Goal: Ask a question: Seek information or help from site administrators or community

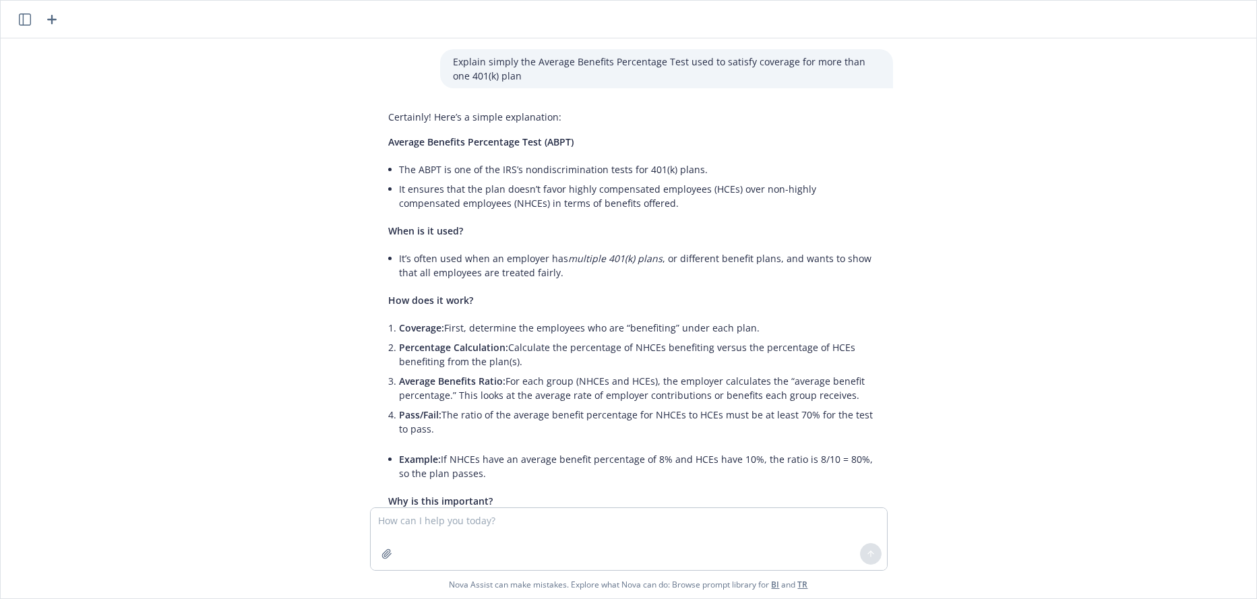
scroll to position [628, 0]
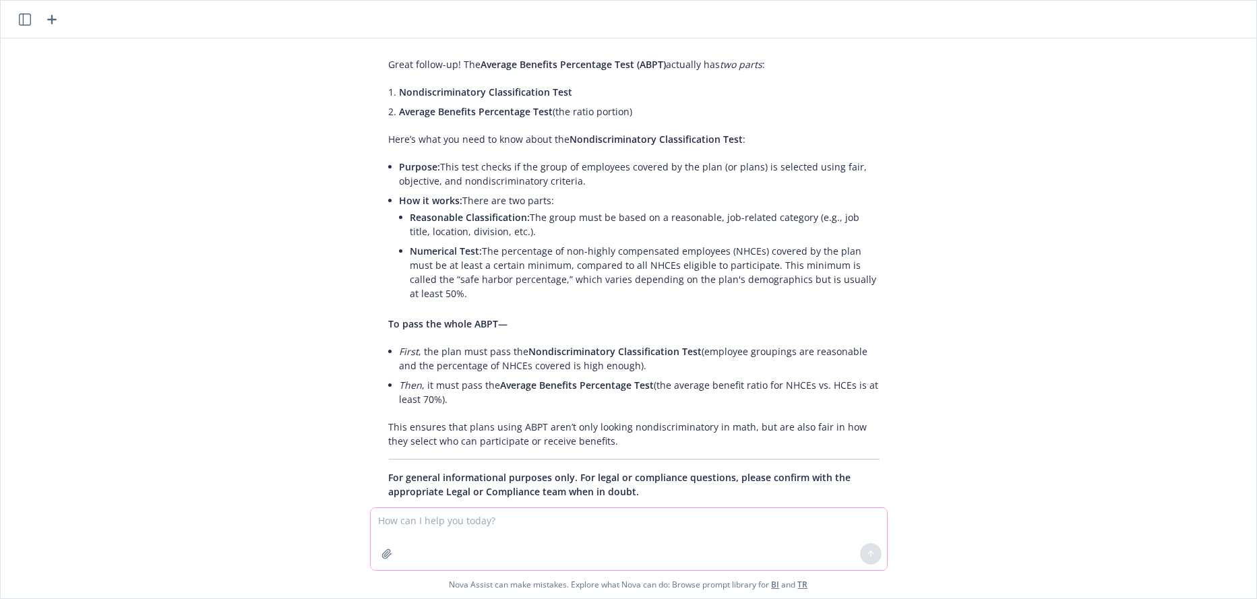
click at [465, 522] on textarea at bounding box center [629, 539] width 516 height 62
click at [375, 518] on textarea "Are retroactive amendments pursuant to" at bounding box center [629, 539] width 516 height 62
click at [717, 516] on textarea "what is the deadline for adoption of retroactive amendments pursuant to" at bounding box center [629, 539] width 516 height 62
type textarea "what is the deadline for adoption of retroactive amendments pursuant to Treas. …"
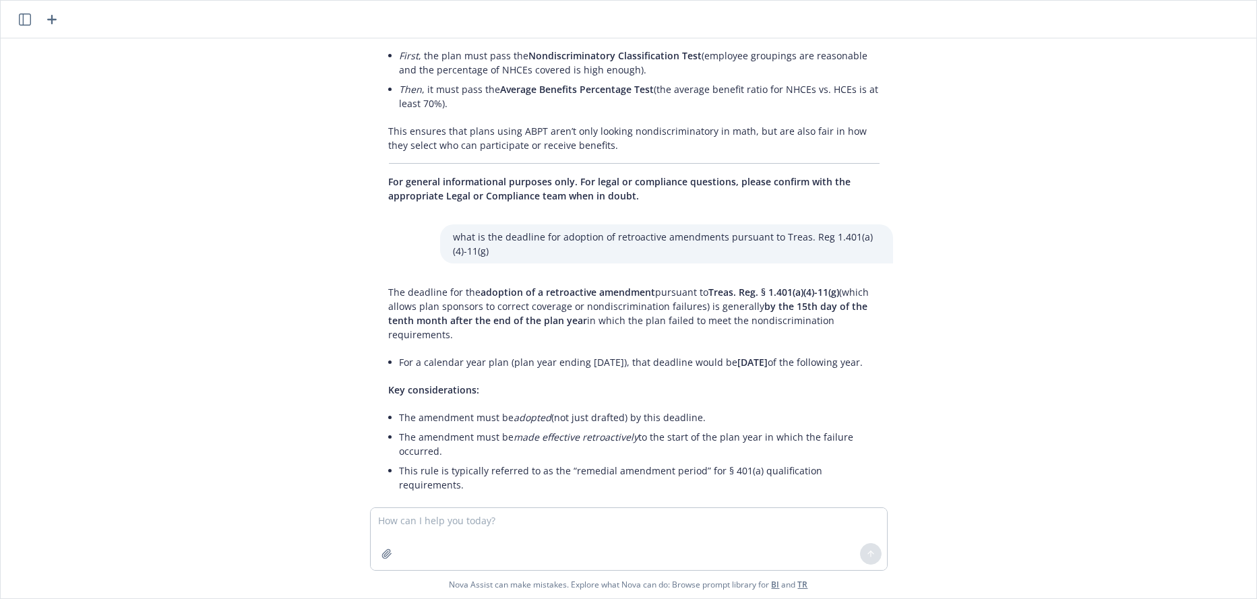
scroll to position [991, 0]
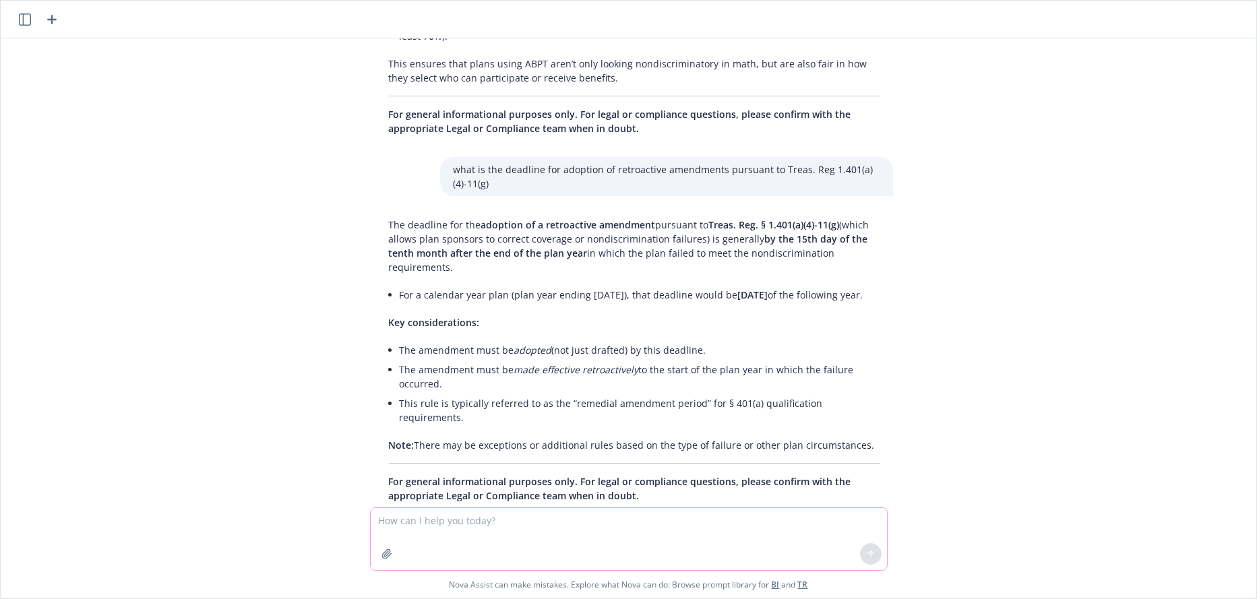
click at [519, 520] on textarea at bounding box center [629, 539] width 516 height 62
type textarea "Is there a 9.5 month deadline that applies?"
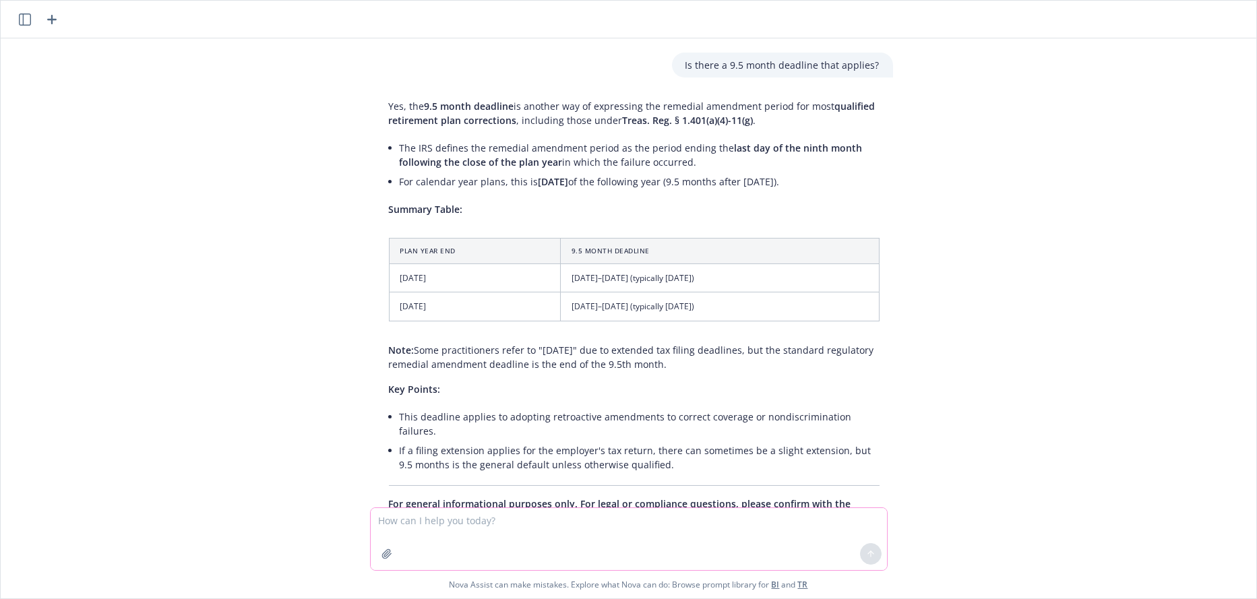
scroll to position [1474, 0]
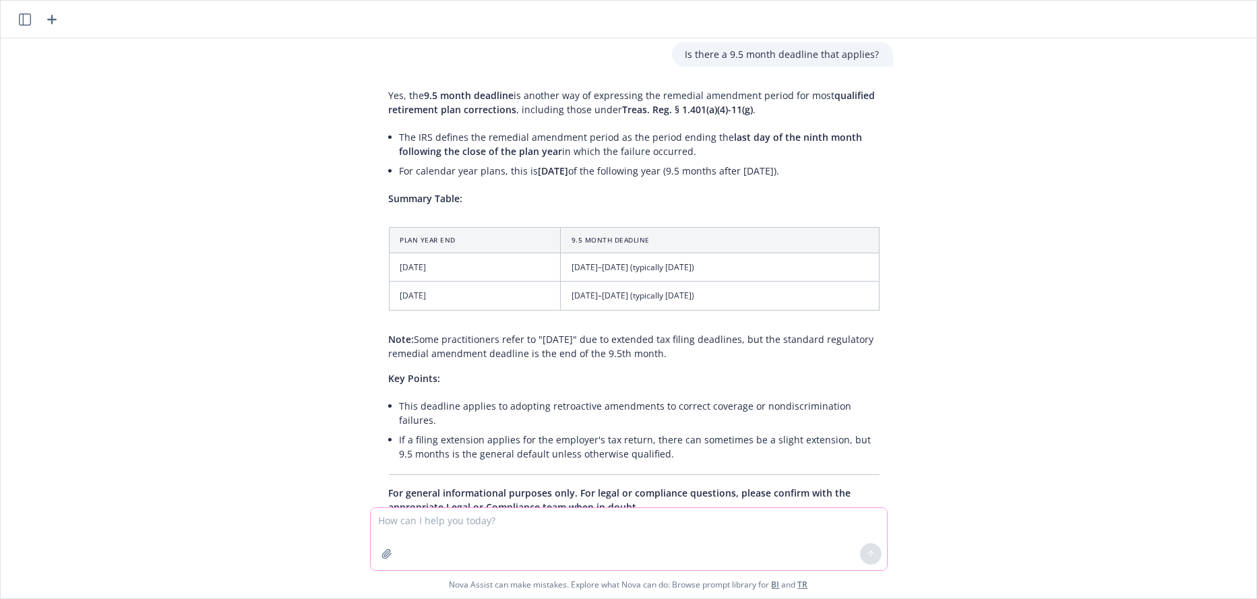
click at [398, 521] on textarea at bounding box center [629, 539] width 516 height 62
type textarea "Can you explain how the 9.5 month deadline and the 10.5 month deadline differ?"
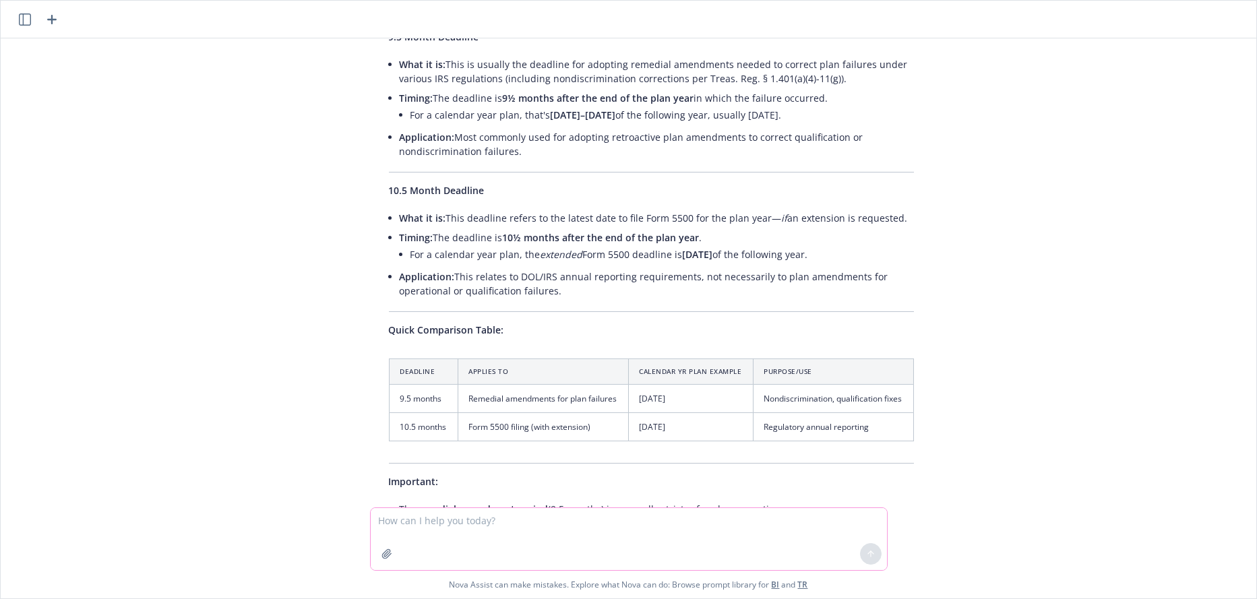
scroll to position [2031, 0]
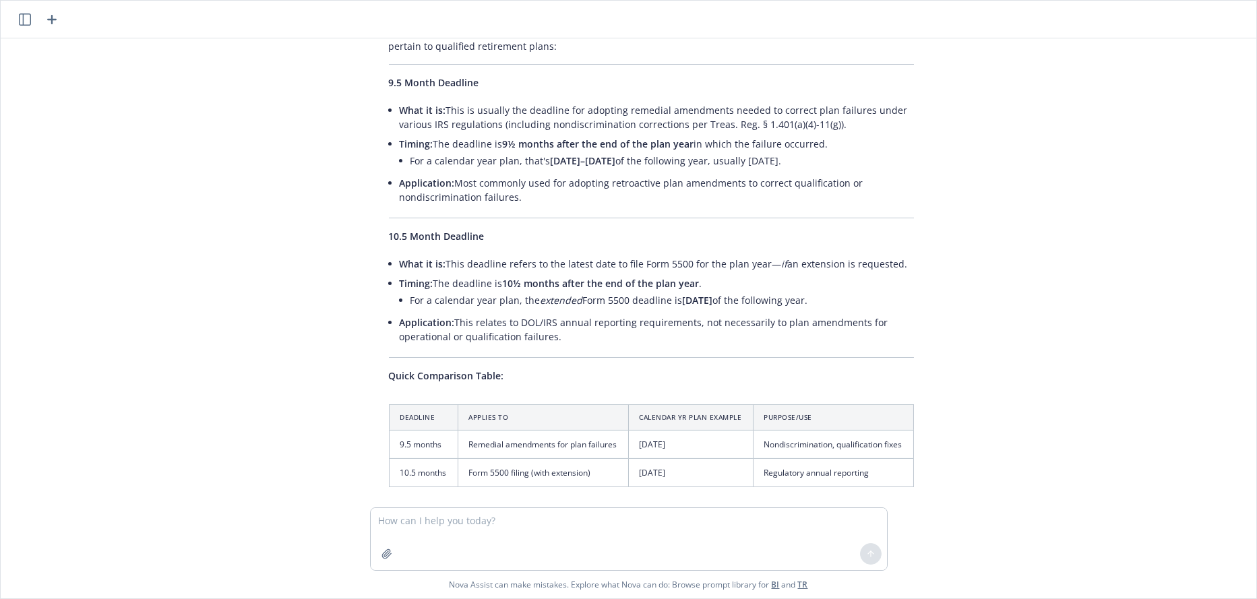
click at [1105, 356] on div "Explain simply the Average Benefits Percentage Test used to satisfy coverage fo…" at bounding box center [628, 272] width 1245 height 469
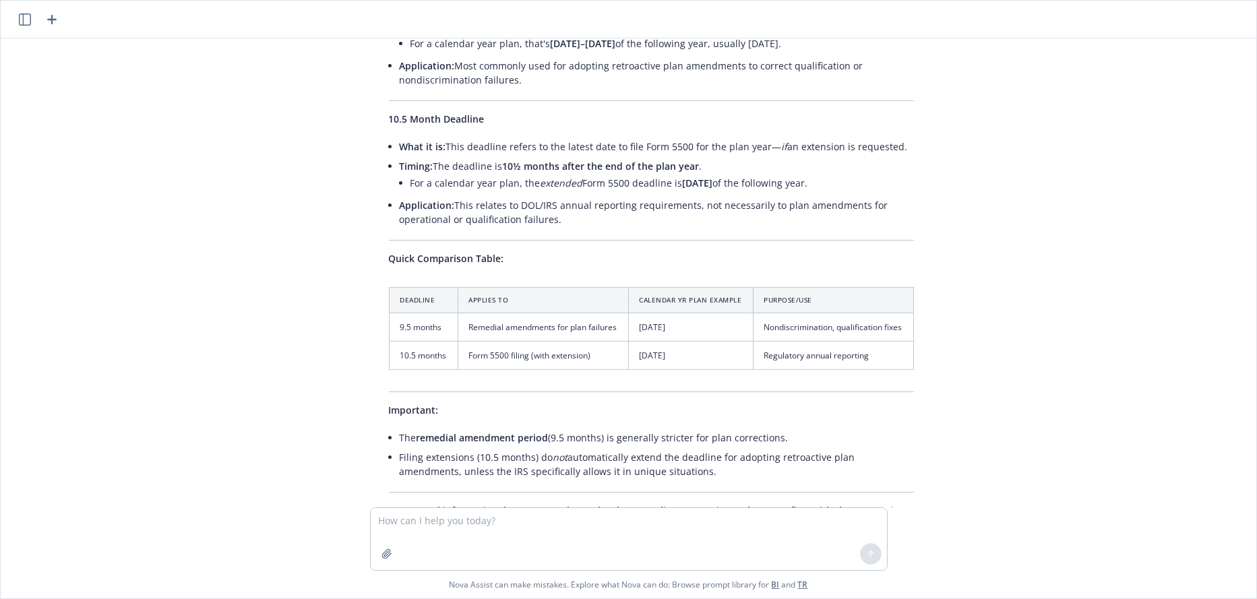
scroll to position [2166, 0]
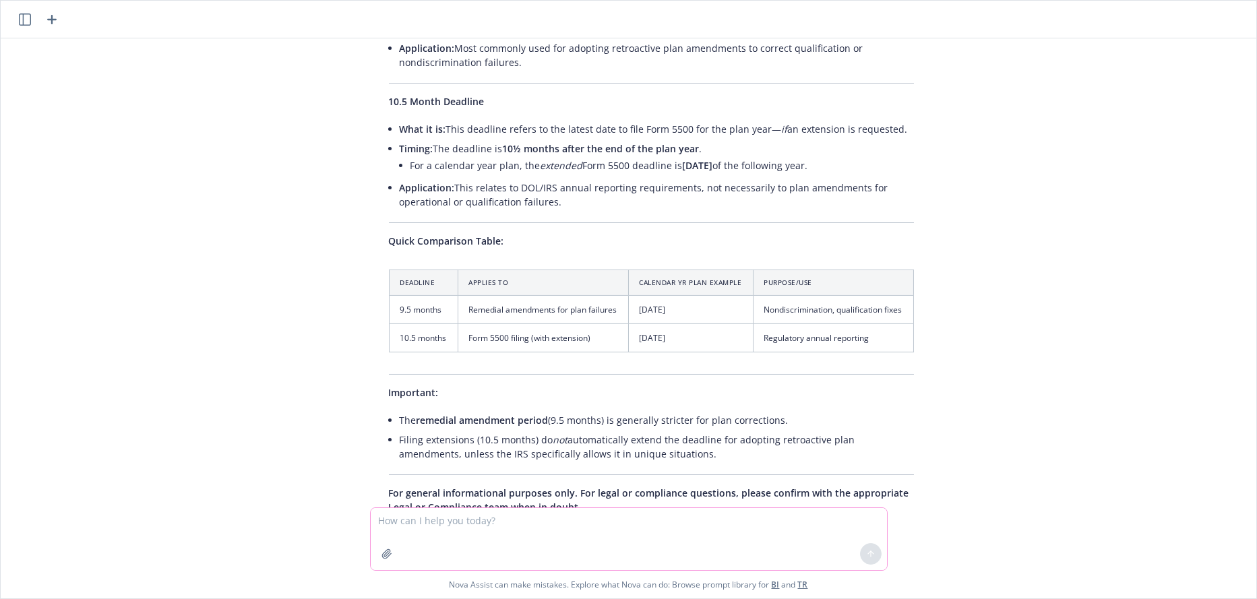
click at [411, 518] on textarea at bounding box center [629, 539] width 516 height 62
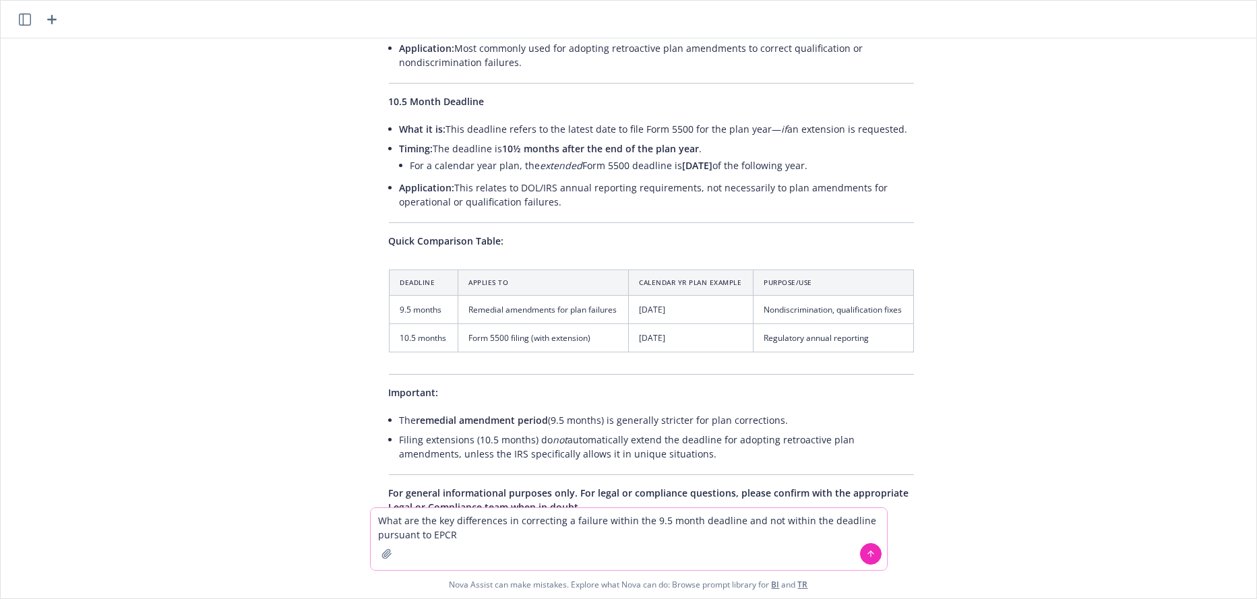
type textarea "What are the key differences in correcting a failure within the 9.5 month deadl…"
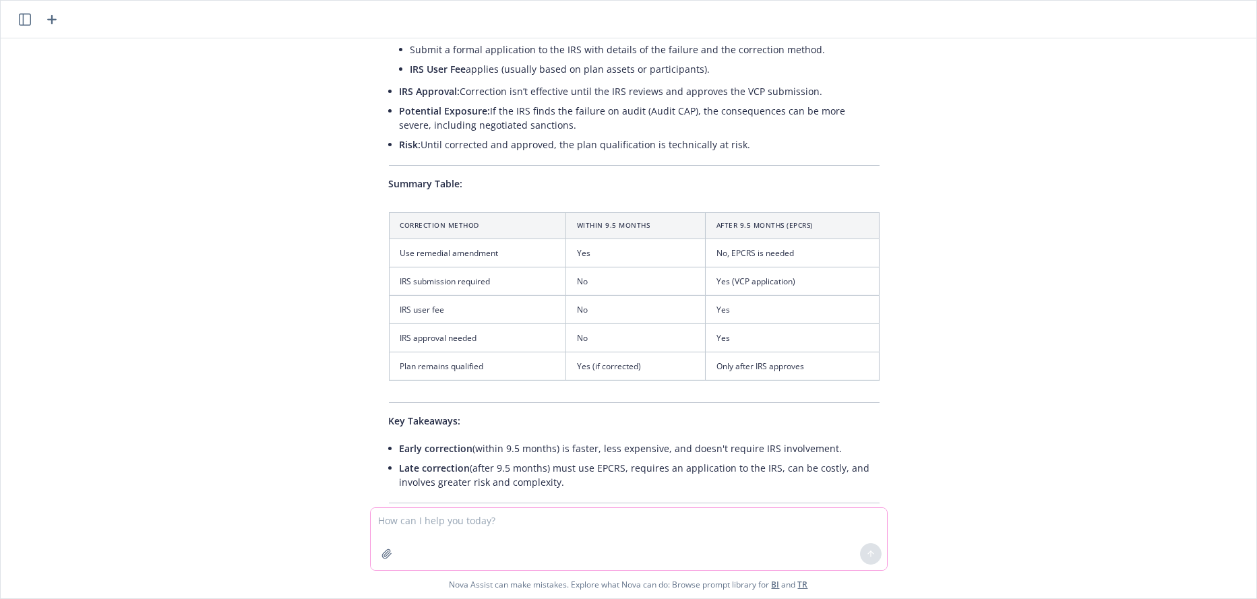
scroll to position [3097, 0]
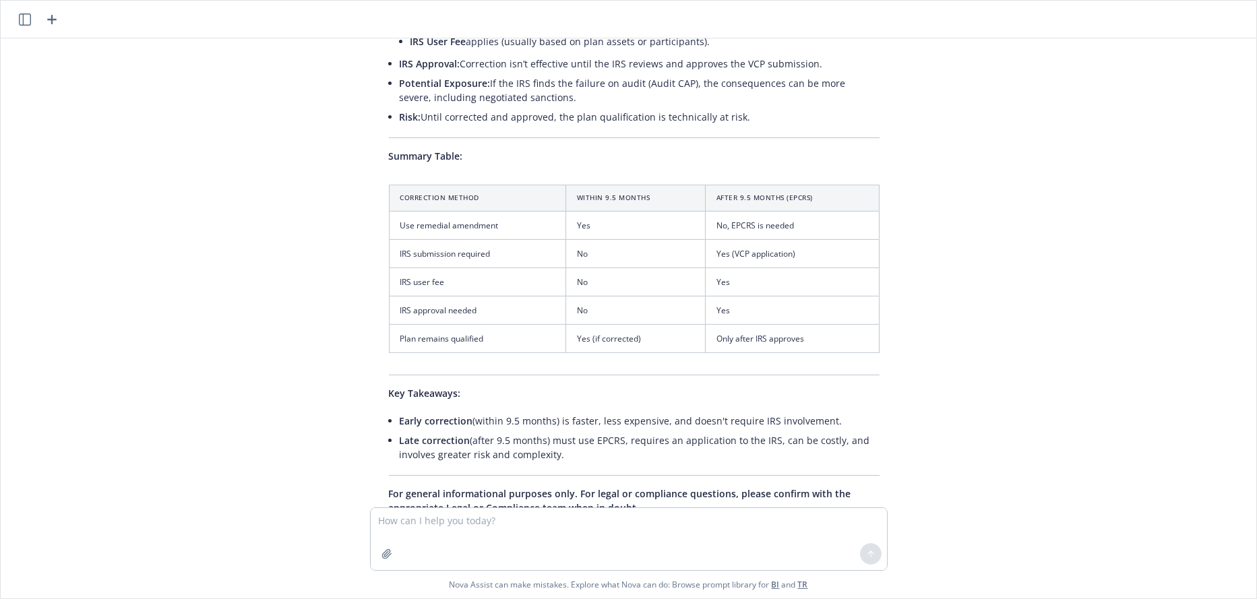
click at [1153, 367] on div "Explain simply the Average Benefits Percentage Test used to satisfy coverage fo…" at bounding box center [628, 272] width 1245 height 469
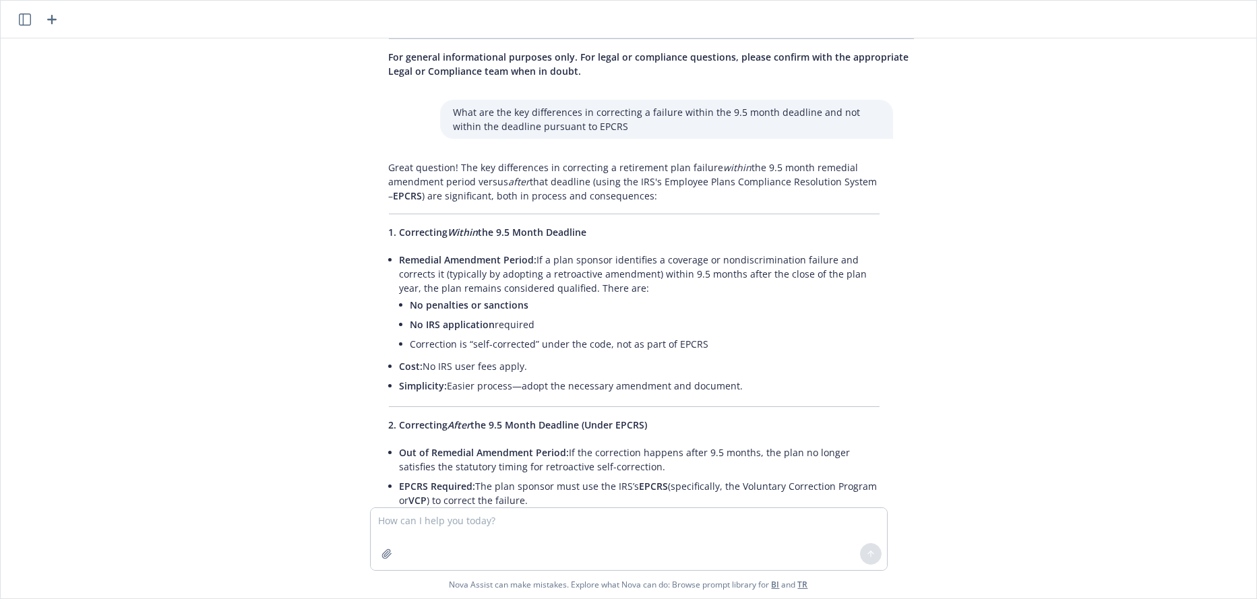
scroll to position [2693, 0]
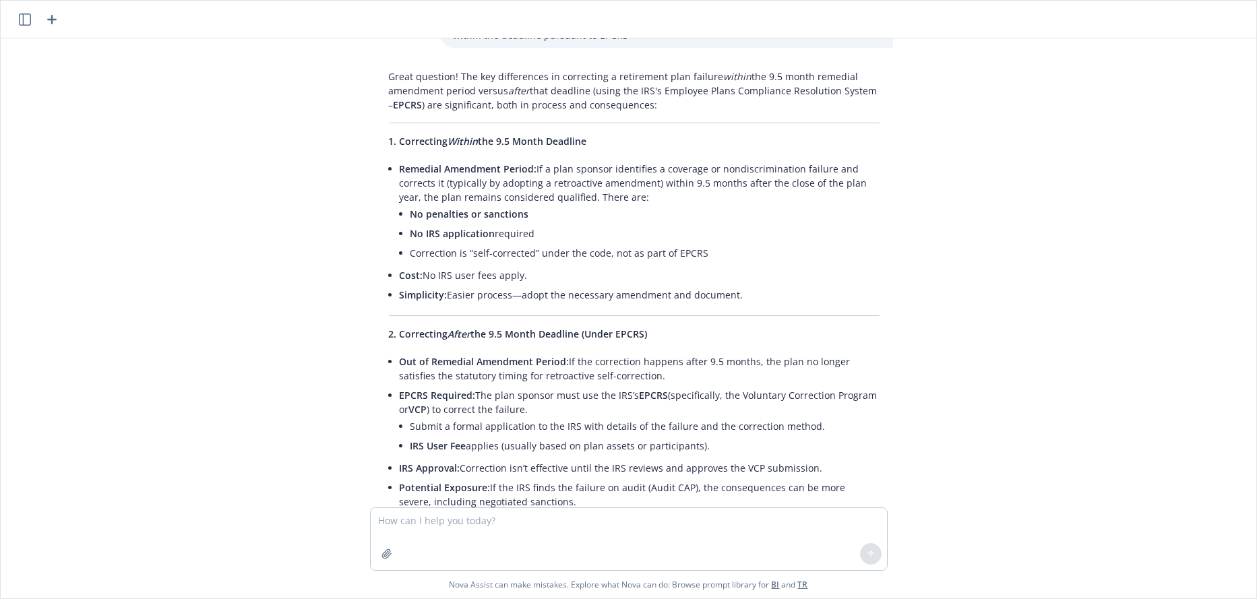
click at [413, 243] on li "Correction is “self-corrected” under the code, not as part of EPCRS" at bounding box center [644, 253] width 469 height 20
click at [404, 208] on li "Remedial Amendment Period: If a plan sponsor identifies a coverage or nondiscri…" at bounding box center [640, 212] width 480 height 106
drag, startPoint x: 406, startPoint y: 208, endPoint x: 693, endPoint y: 207, distance: 287.8
click at [693, 243] on li "Correction is “self-corrected” under the code, not as part of EPCRS" at bounding box center [644, 253] width 469 height 20
copy li "Correction is “self-corrected” under the code, not as part of EPCRS"
